Goal: Find specific page/section: Find specific page/section

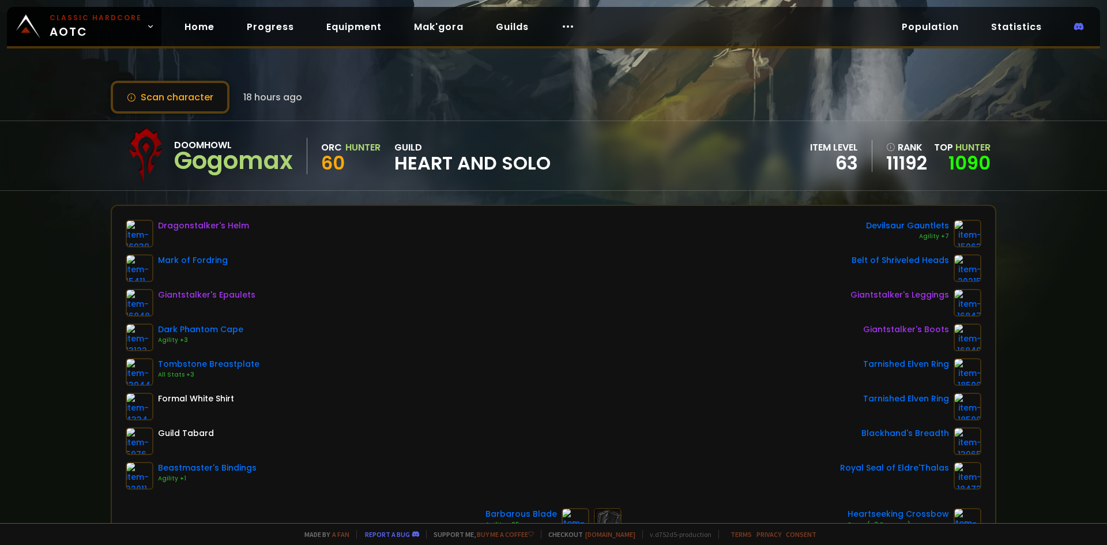
scroll to position [58, 0]
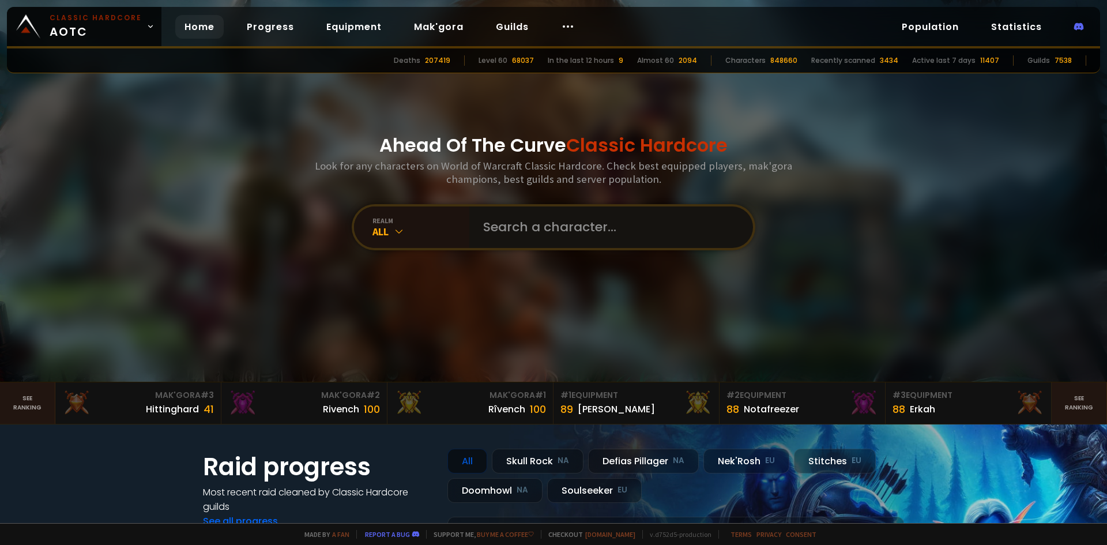
click at [494, 224] on input "text" at bounding box center [607, 226] width 263 height 41
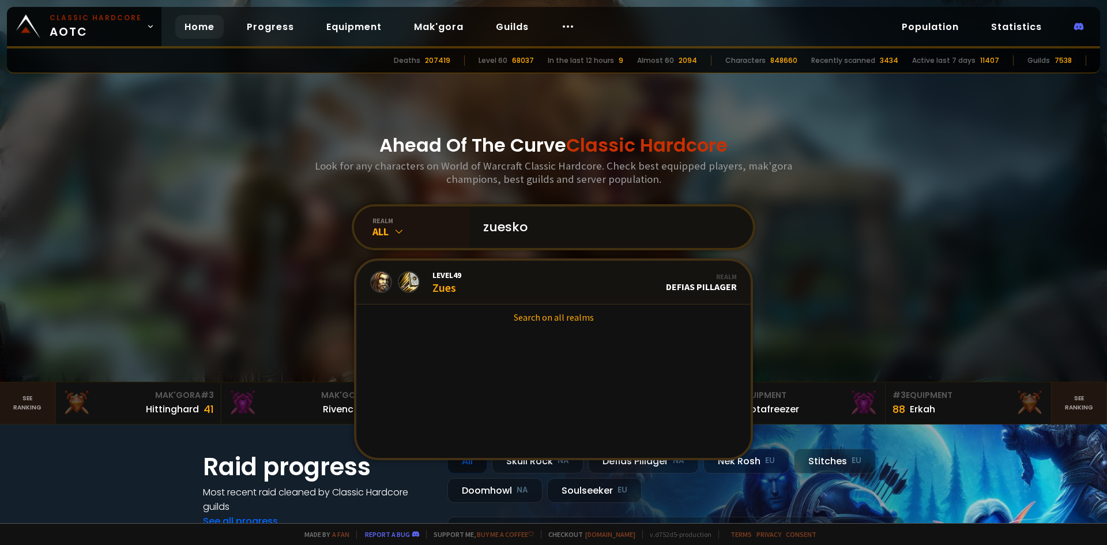
type input "zueskog"
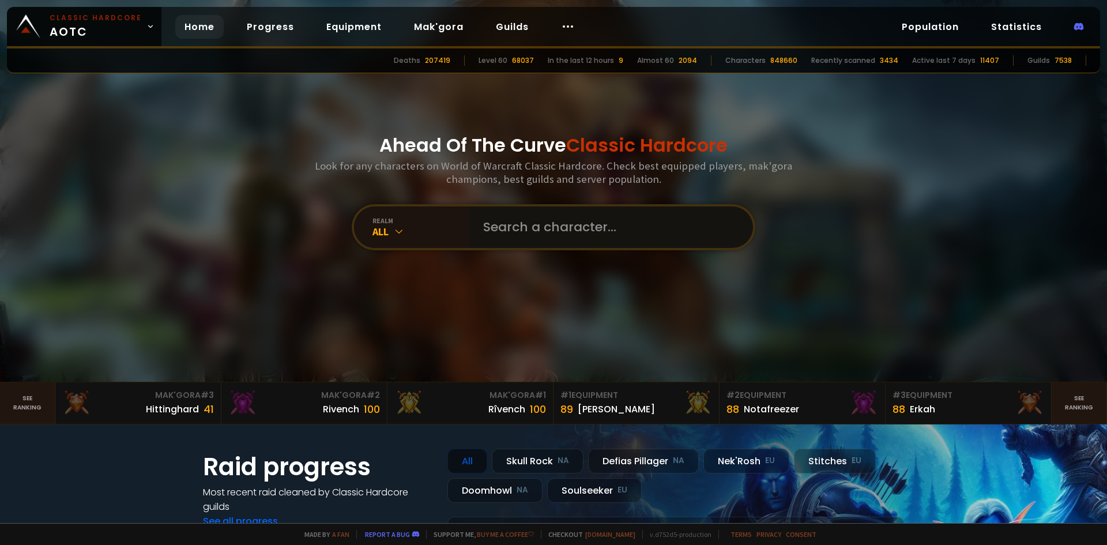
click at [495, 227] on input "text" at bounding box center [607, 226] width 263 height 41
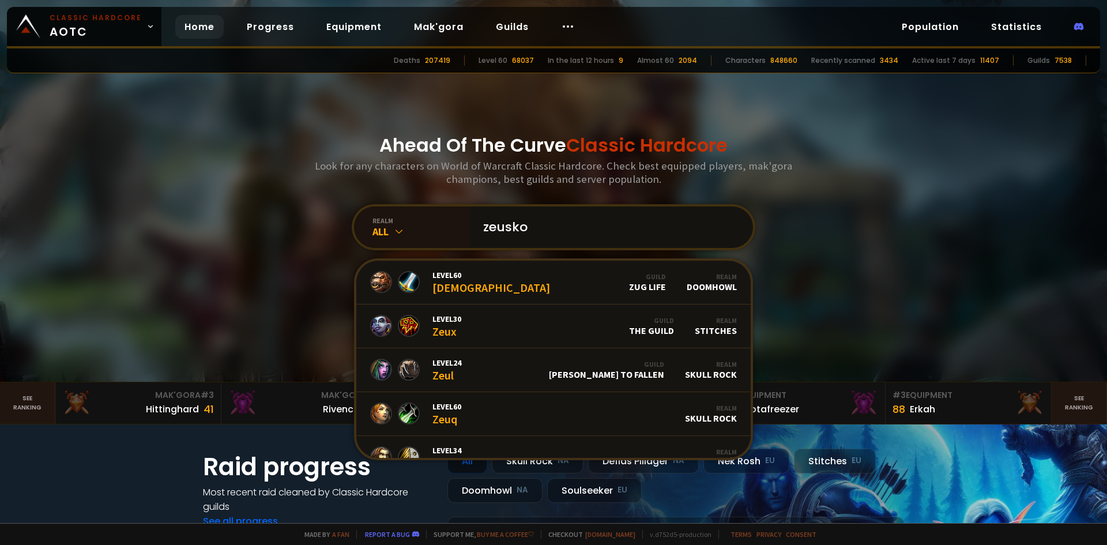
type input "zeuskog"
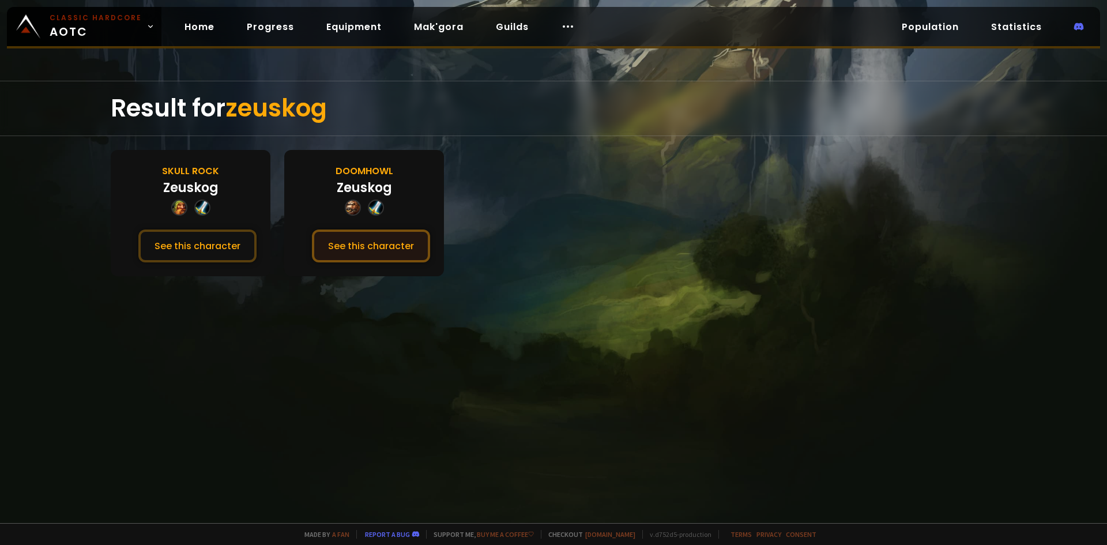
click at [359, 250] on button "See this character" at bounding box center [371, 245] width 118 height 33
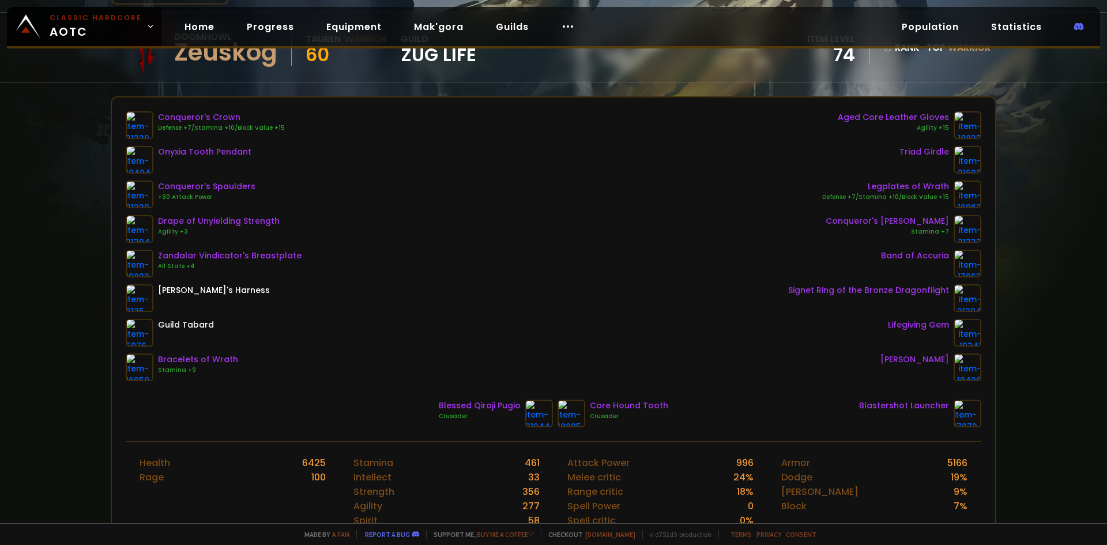
scroll to position [115, 0]
